Goal: Information Seeking & Learning: Learn about a topic

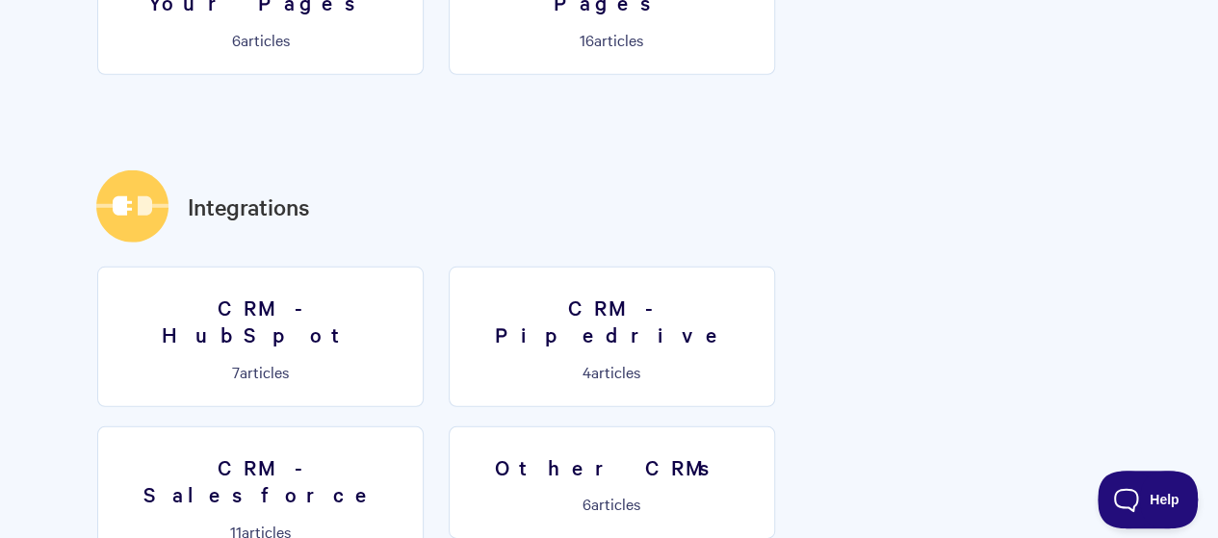
scroll to position [2793, 0]
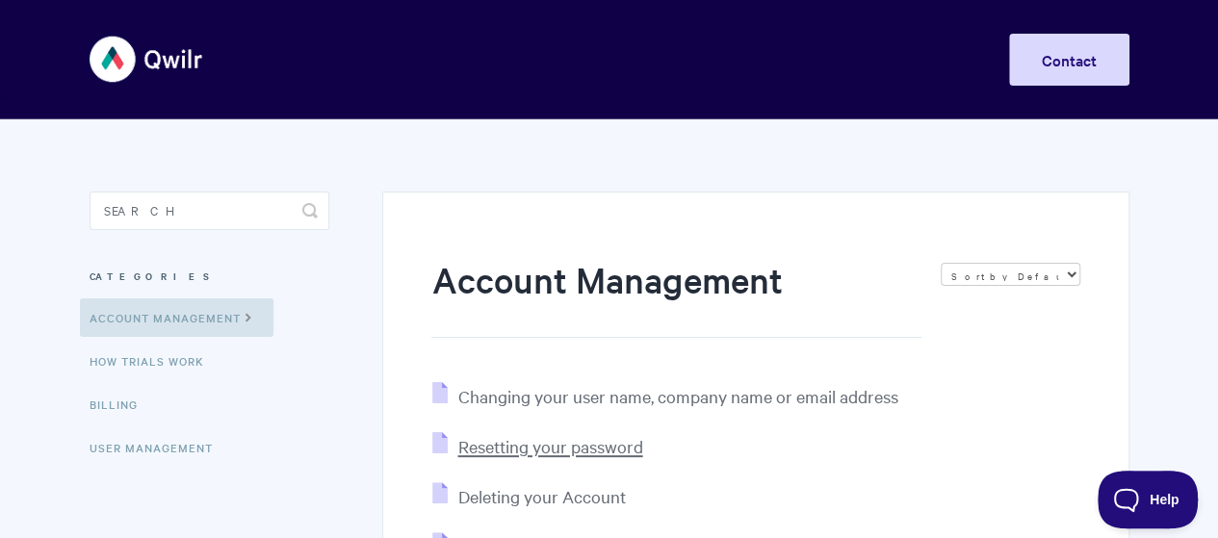
scroll to position [289, 0]
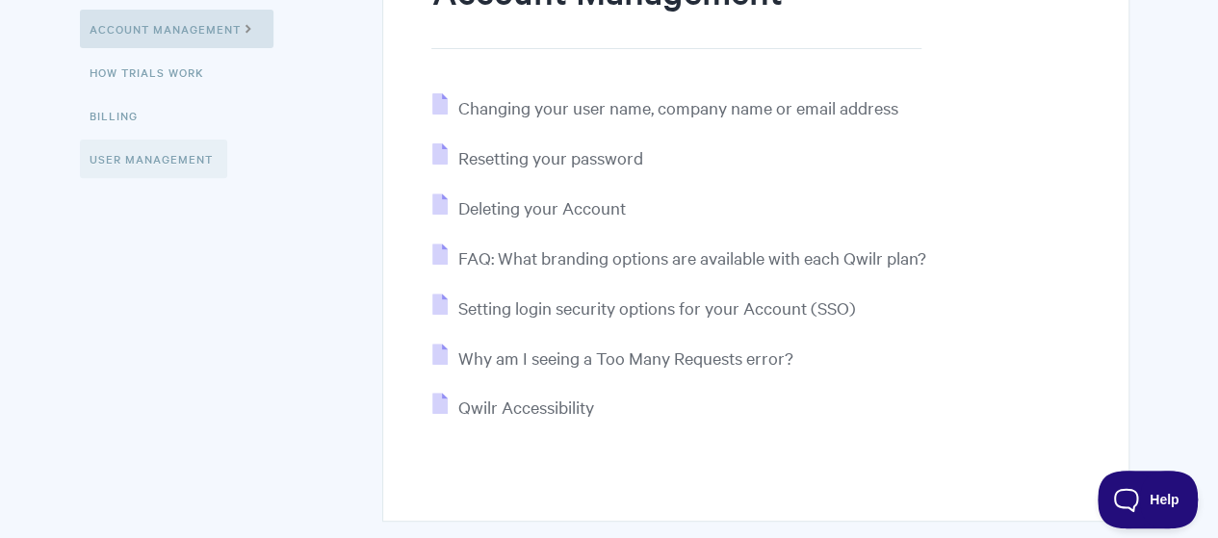
click at [184, 163] on link "User Management" at bounding box center [153, 159] width 147 height 39
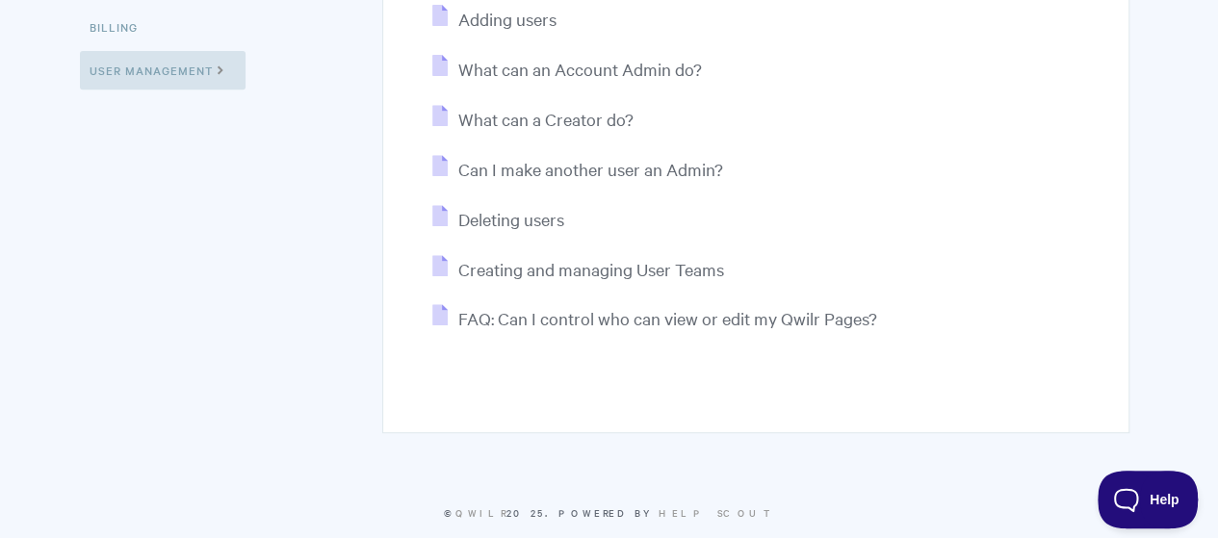
scroll to position [385, 0]
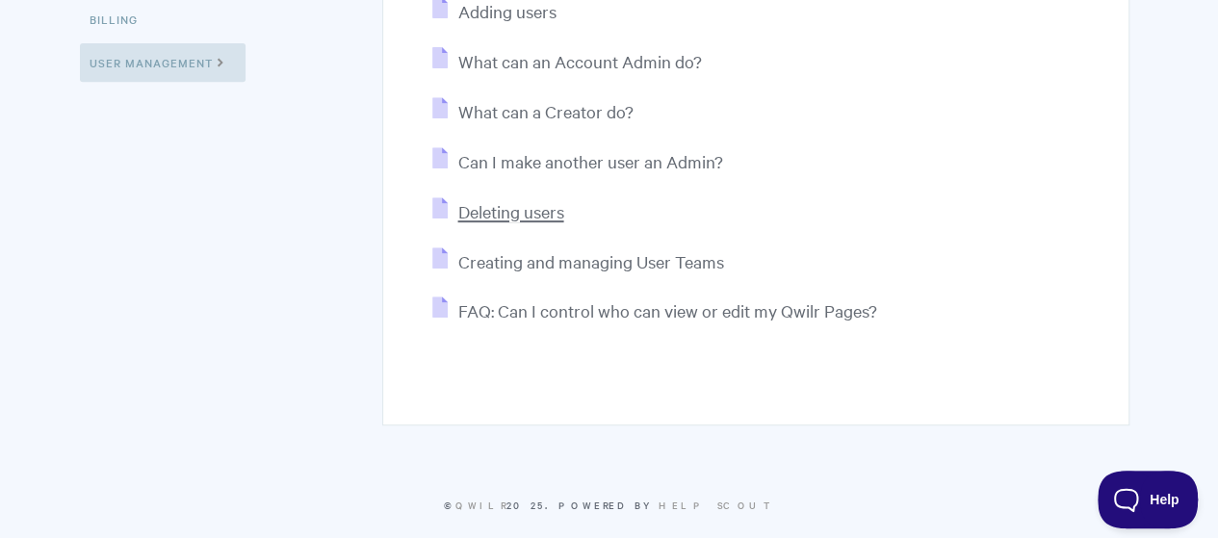
click at [541, 214] on span "Deleting users" at bounding box center [510, 211] width 106 height 22
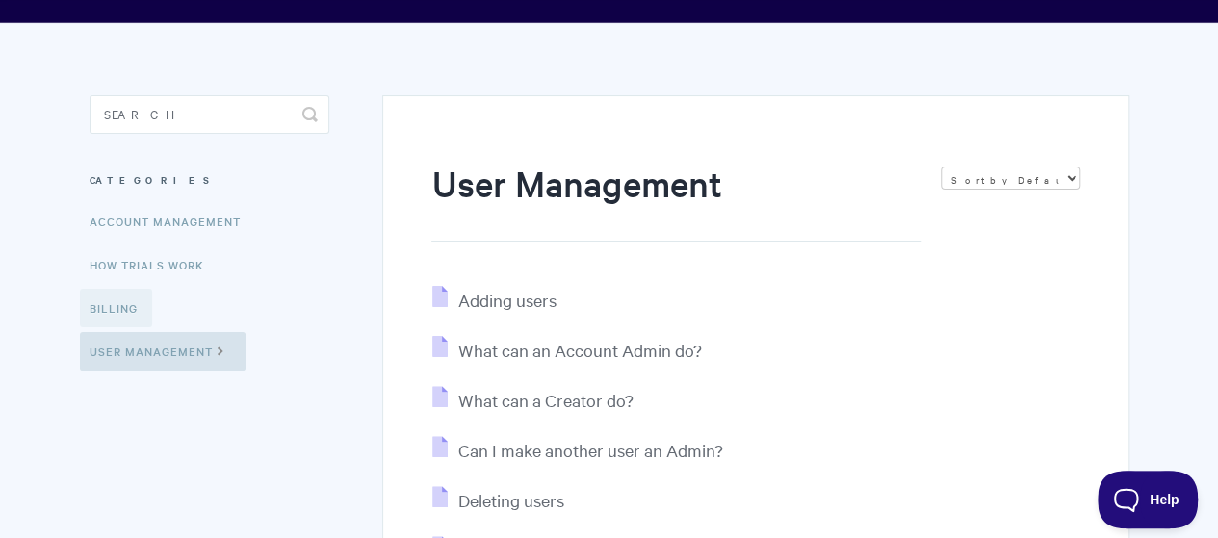
click at [104, 300] on link "Billing" at bounding box center [116, 308] width 72 height 39
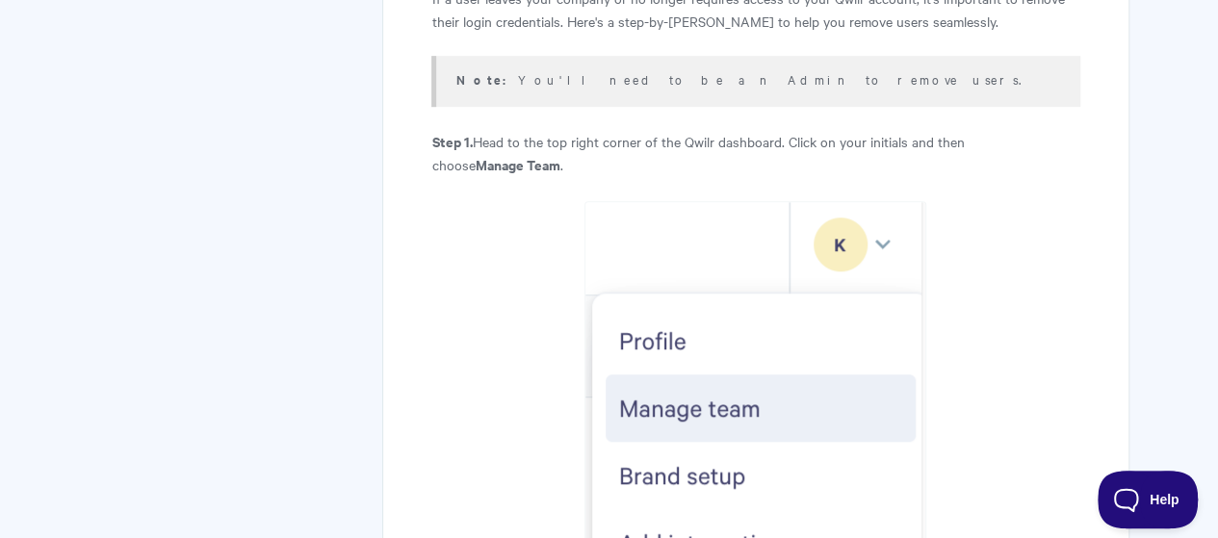
scroll to position [96, 0]
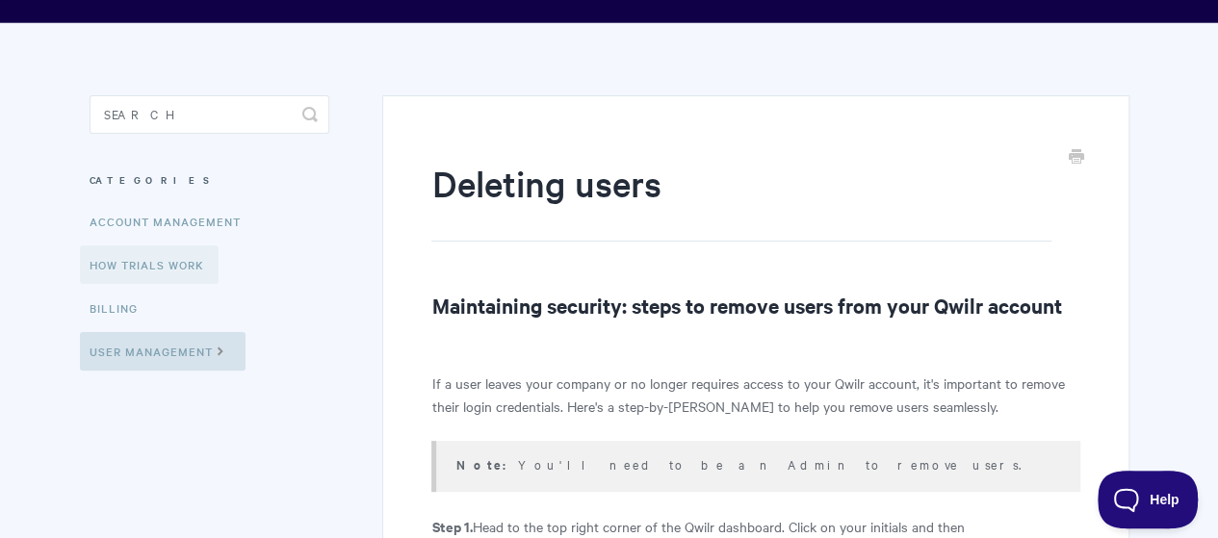
click at [144, 268] on link "How Trials Work" at bounding box center [149, 265] width 139 height 39
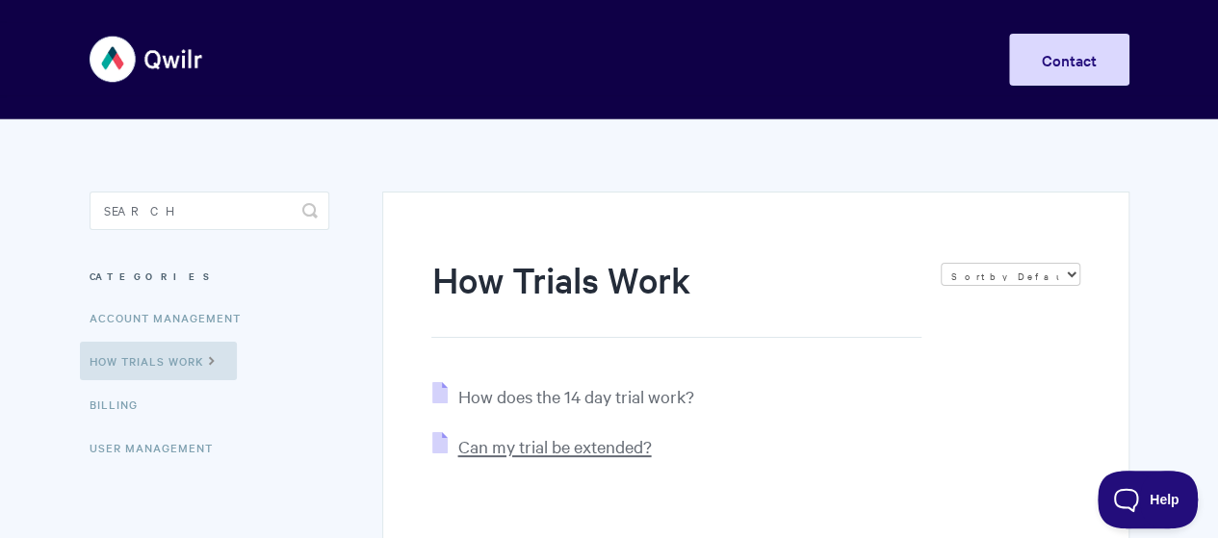
click at [571, 445] on span "Can my trial be extended?" at bounding box center [554, 446] width 194 height 22
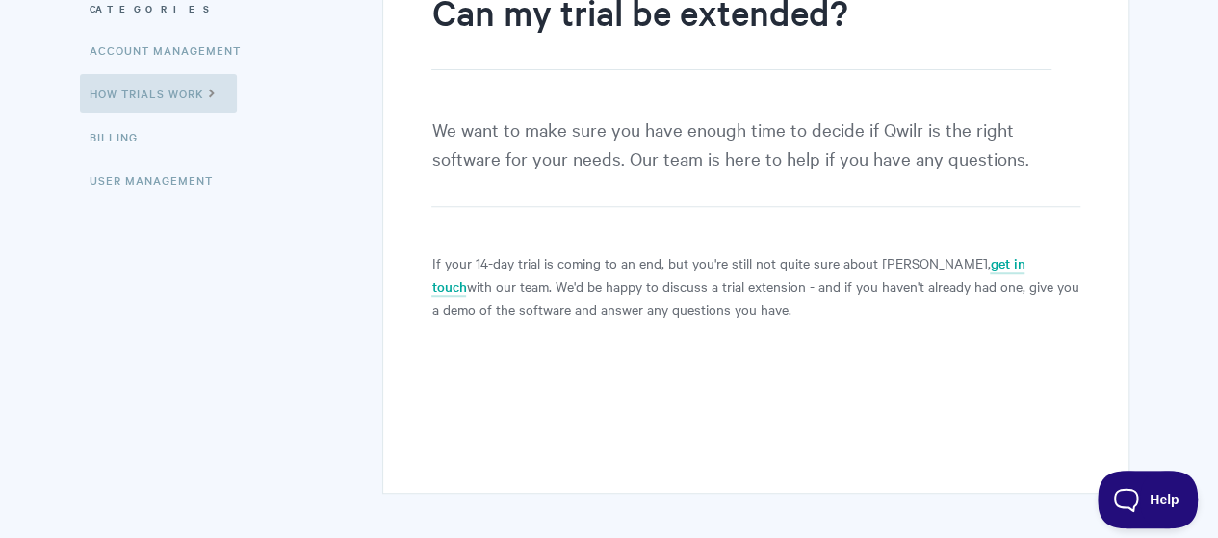
scroll to position [289, 0]
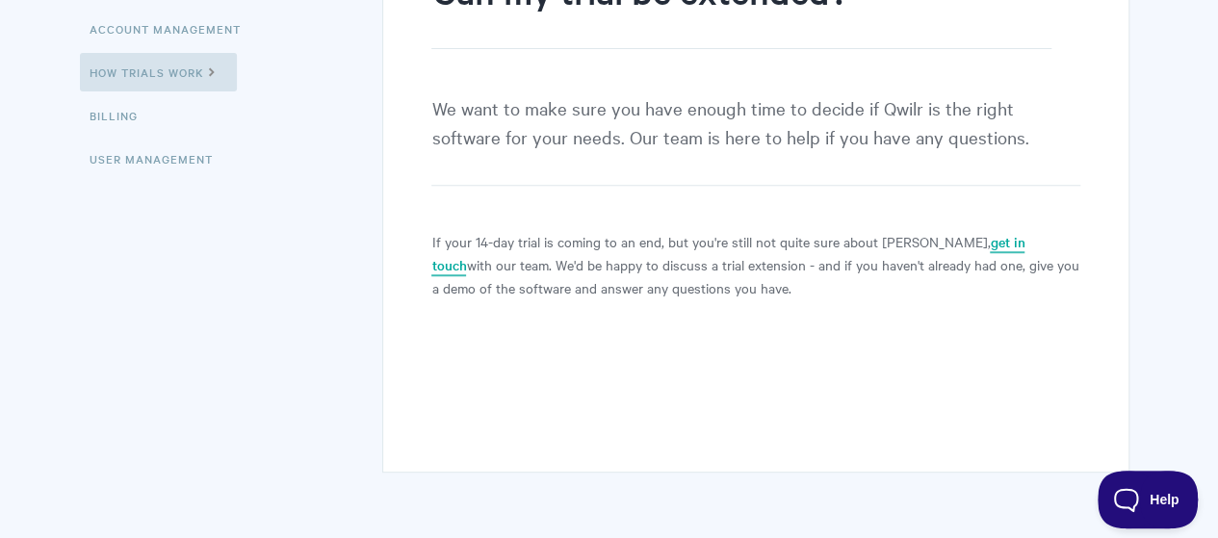
click at [955, 244] on link "get in touch" at bounding box center [727, 254] width 593 height 44
click at [958, 236] on link "get in touch" at bounding box center [727, 254] width 593 height 44
click at [33, 525] on body "Toggle Navigation Home Getting Started Creating & Editing Pages Sharing & Analy…" at bounding box center [609, 160] width 1218 height 898
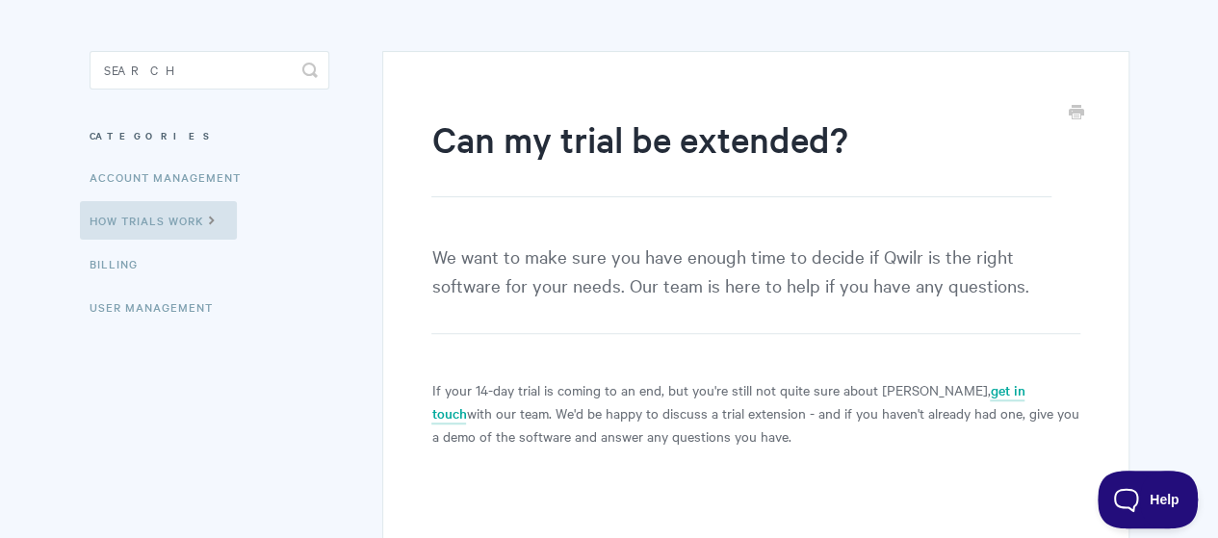
scroll to position [0, 0]
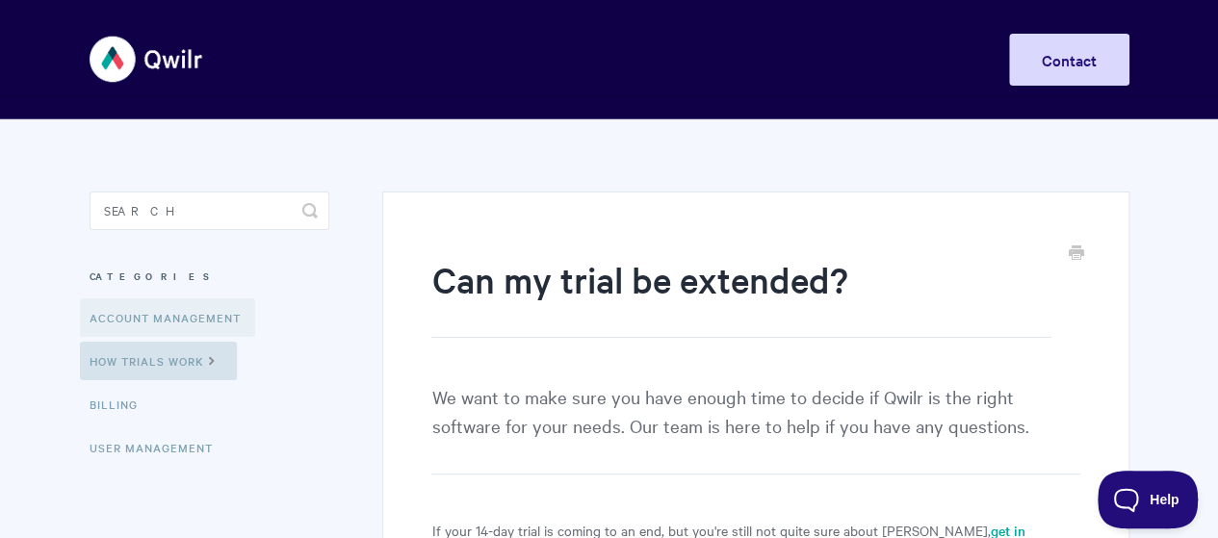
click at [105, 317] on link "Account Management" at bounding box center [167, 318] width 175 height 39
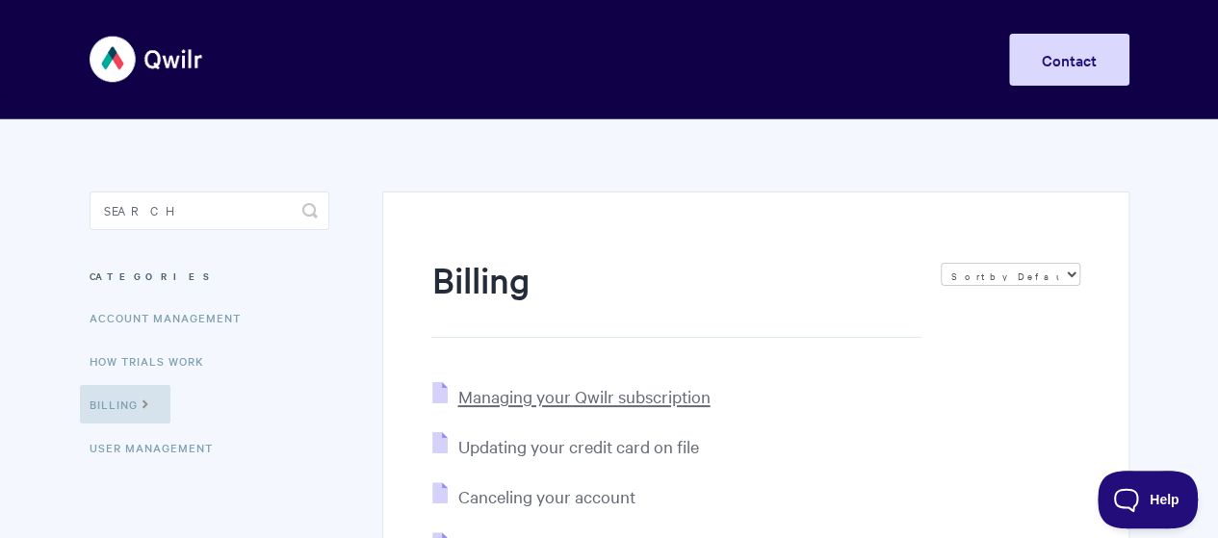
click at [566, 394] on span "Managing your Qwilr subscription" at bounding box center [583, 396] width 252 height 22
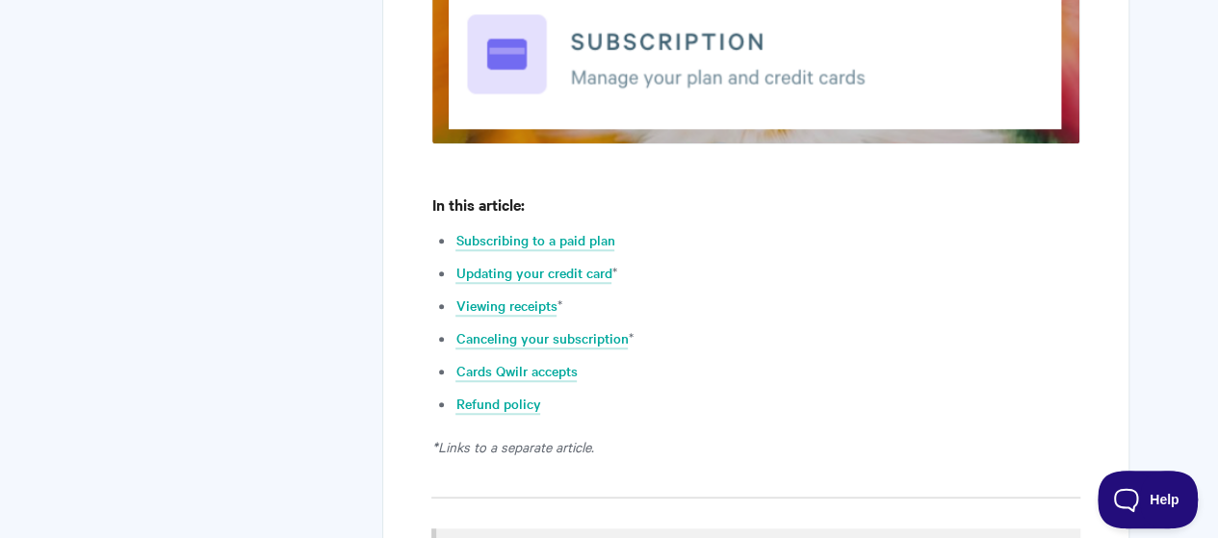
scroll to position [578, 0]
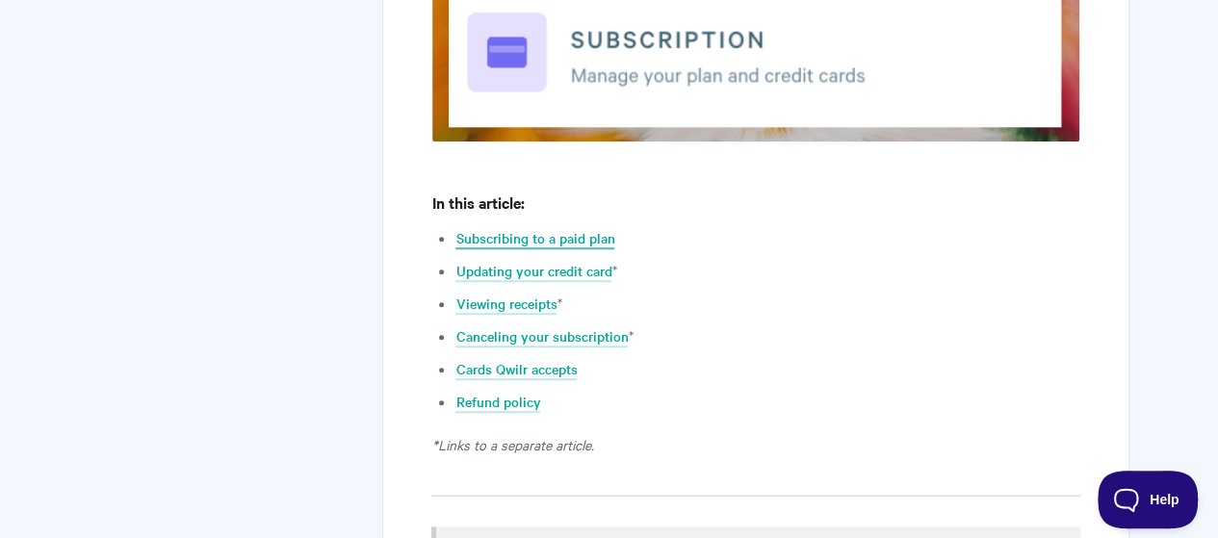
click at [552, 238] on link "Subscribing to a paid plan" at bounding box center [534, 238] width 159 height 21
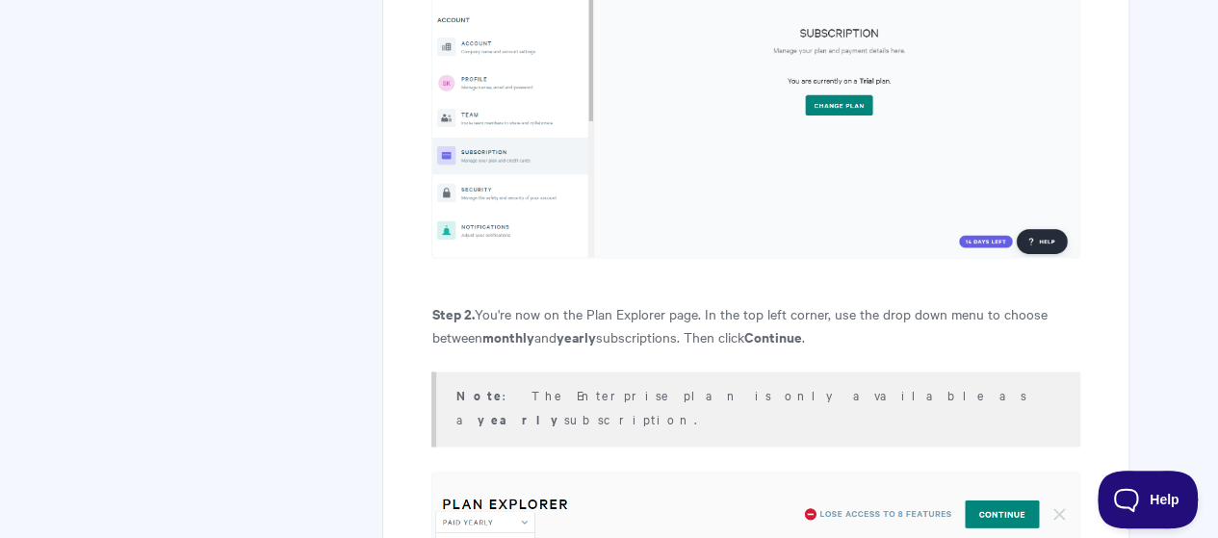
scroll to position [1249, 0]
